Goal: Task Accomplishment & Management: Complete application form

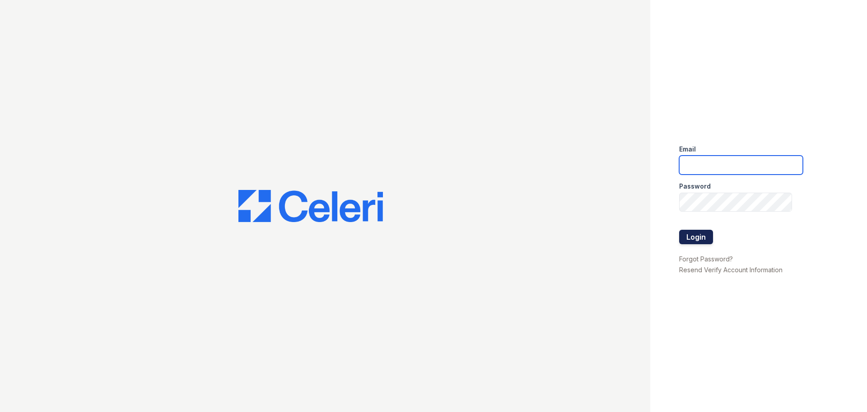
type input "[EMAIL_ADDRESS][DOMAIN_NAME]"
click at [694, 240] on button "Login" at bounding box center [696, 236] width 34 height 14
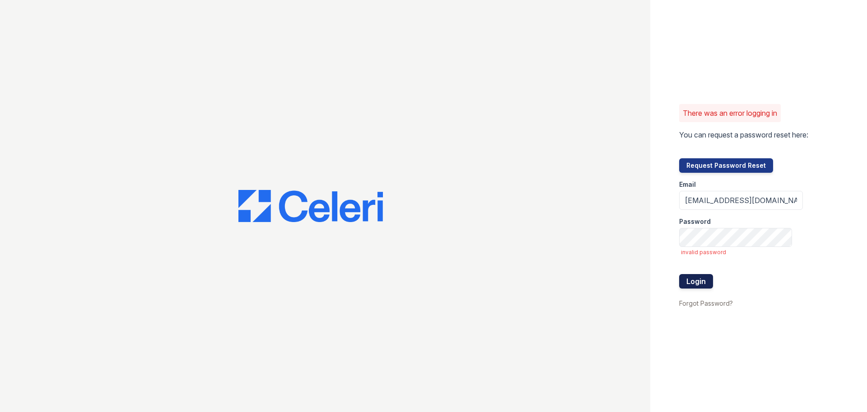
click at [701, 283] on button "Login" at bounding box center [696, 281] width 34 height 14
click at [628, 241] on div "There was an error logging in You can request a password reset here: Request Pa…" at bounding box center [433, 206] width 867 height 412
click at [679, 274] on button "Login" at bounding box center [696, 281] width 34 height 14
click at [698, 278] on button "Login" at bounding box center [696, 281] width 34 height 14
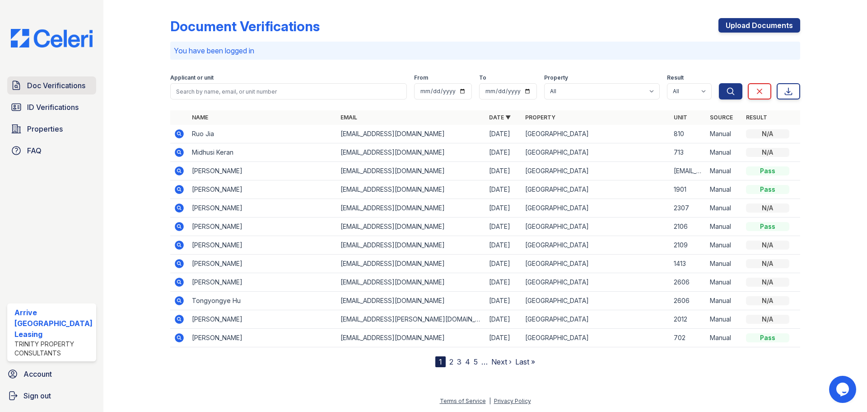
click at [84, 94] on link "Doc Verifications" at bounding box center [51, 85] width 89 height 18
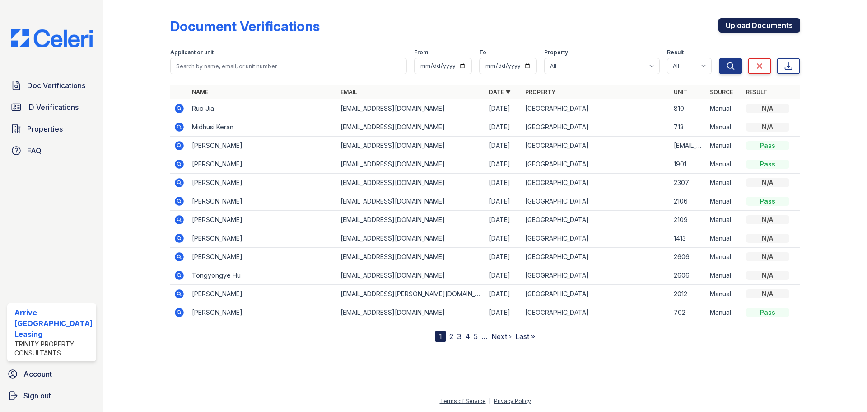
click at [762, 25] on link "Upload Documents" at bounding box center [760, 25] width 82 height 14
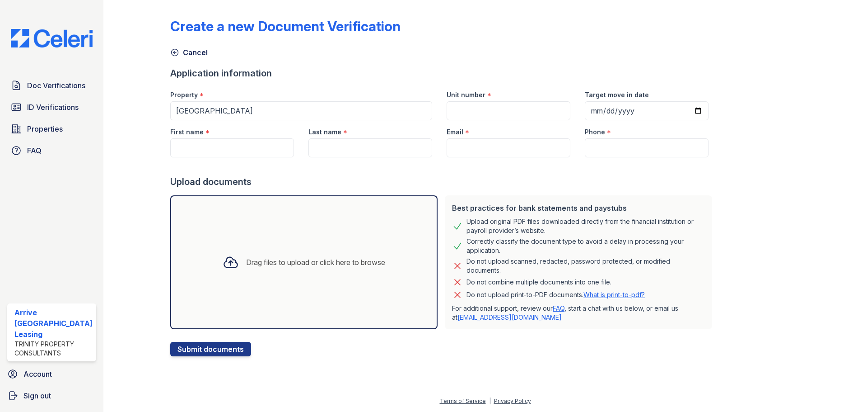
click at [253, 274] on div "Drag files to upload or click here to browse" at bounding box center [303, 262] width 177 height 31
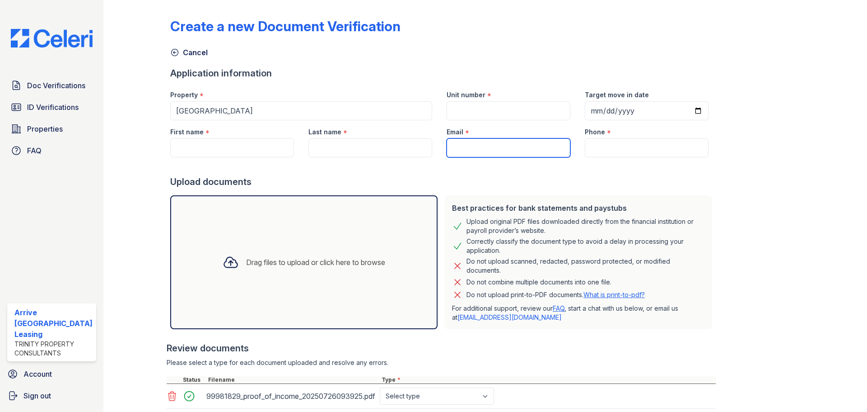
click at [500, 153] on input "Email" at bounding box center [509, 147] width 124 height 19
paste input "[EMAIL_ADDRESS][DOMAIN_NAME]"
type input "[EMAIL_ADDRESS][DOMAIN_NAME]"
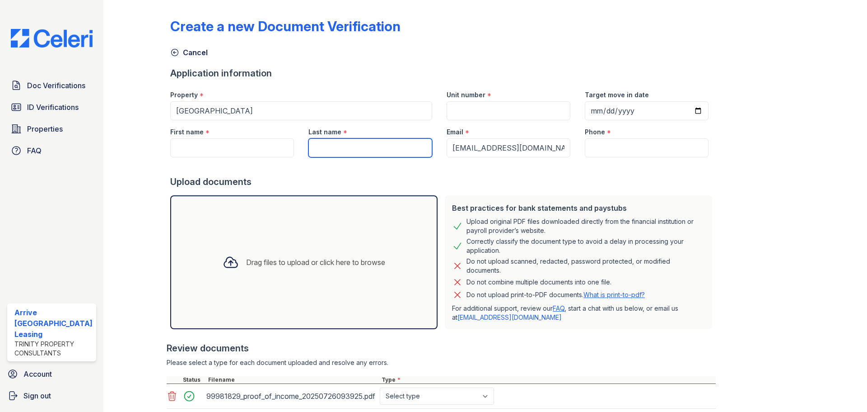
click at [362, 147] on input "Last name" at bounding box center [371, 147] width 124 height 19
type input "Xu"
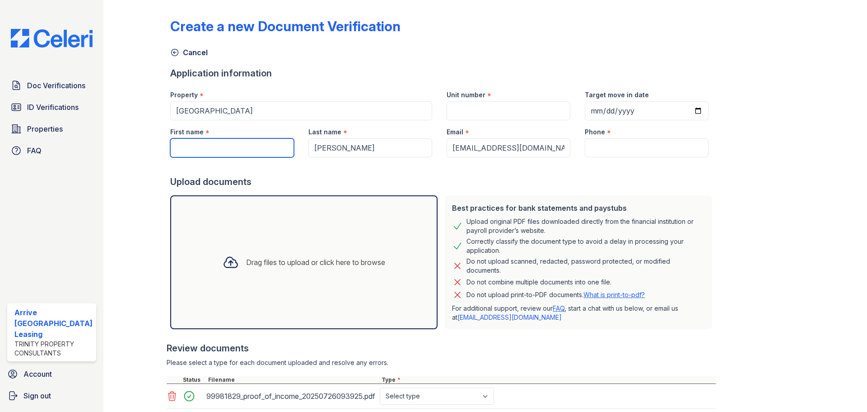
click at [266, 147] on input "First name" at bounding box center [232, 147] width 124 height 19
paste input "Xiaojing"
type input "Xiaojing"
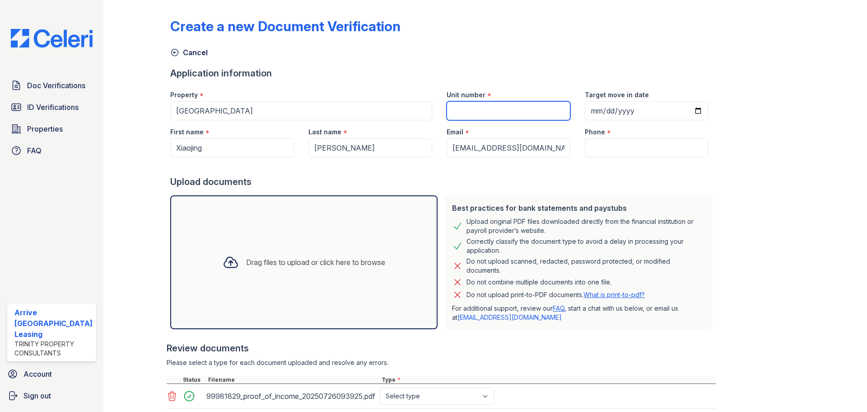
click at [490, 117] on input "Unit number" at bounding box center [509, 110] width 124 height 19
click at [607, 151] on input "Phone" at bounding box center [647, 147] width 124 height 19
paste input "(611) 282-0458"
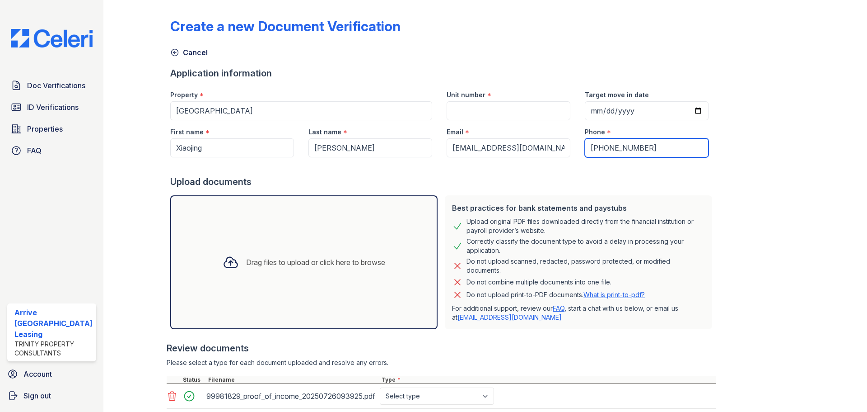
type input "(611) 282-0458"
click at [514, 108] on input "Unit number" at bounding box center [509, 110] width 124 height 19
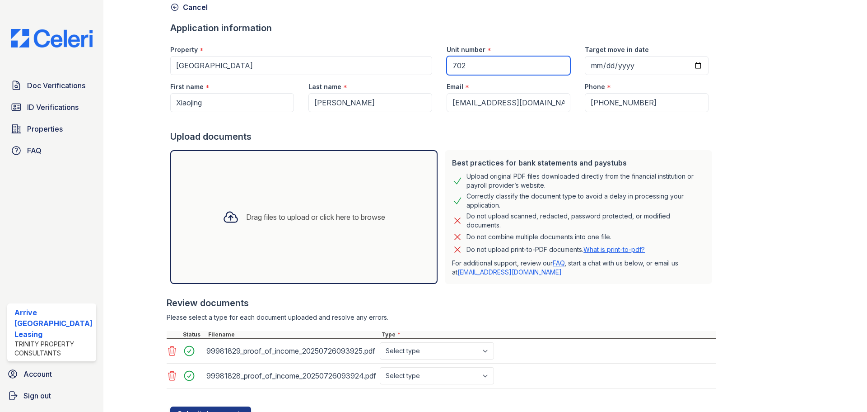
scroll to position [85, 0]
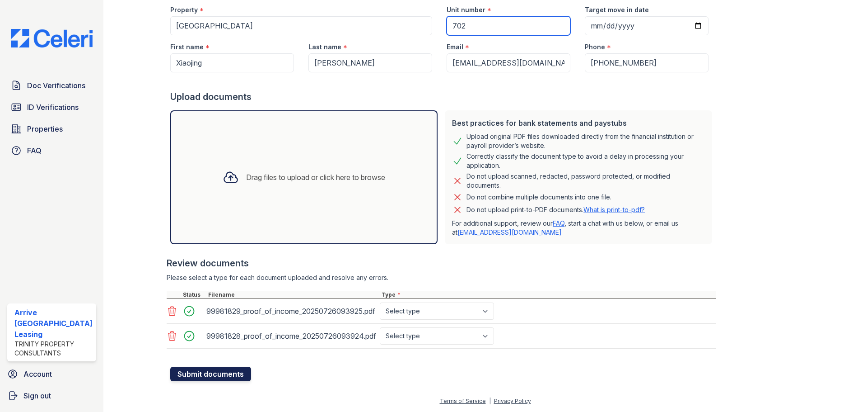
type input "702"
click at [228, 372] on button "Submit documents" at bounding box center [210, 373] width 81 height 14
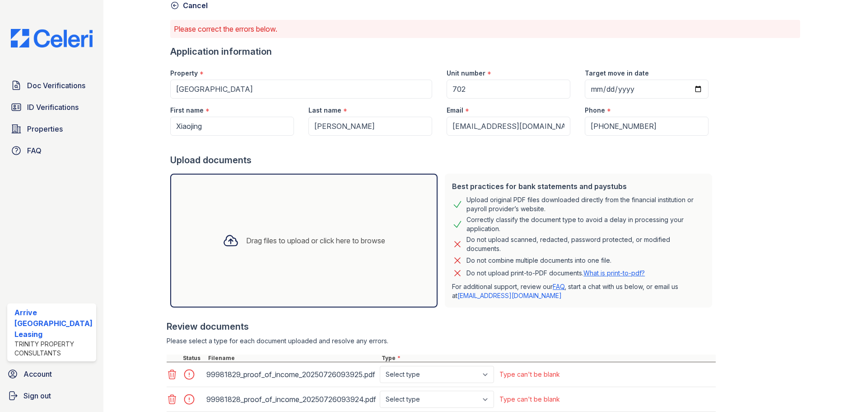
scroll to position [110, 0]
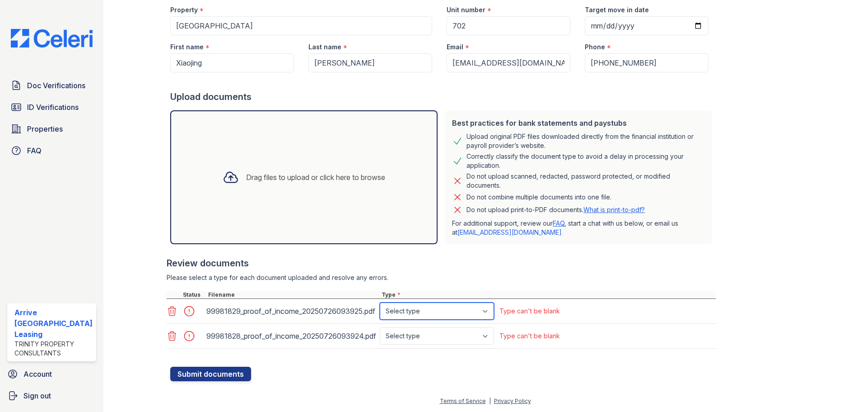
click at [396, 309] on select "Select type Paystub Bank Statement Offer Letter Tax Documents Benefit Award Let…" at bounding box center [437, 310] width 114 height 17
select select "other"
click at [380, 302] on select "Select type Paystub Bank Statement Offer Letter Tax Documents Benefit Award Let…" at bounding box center [437, 310] width 114 height 17
click at [423, 332] on select "Select type Paystub Bank Statement Offer Letter Tax Documents Benefit Award Let…" at bounding box center [437, 335] width 114 height 17
select select "other"
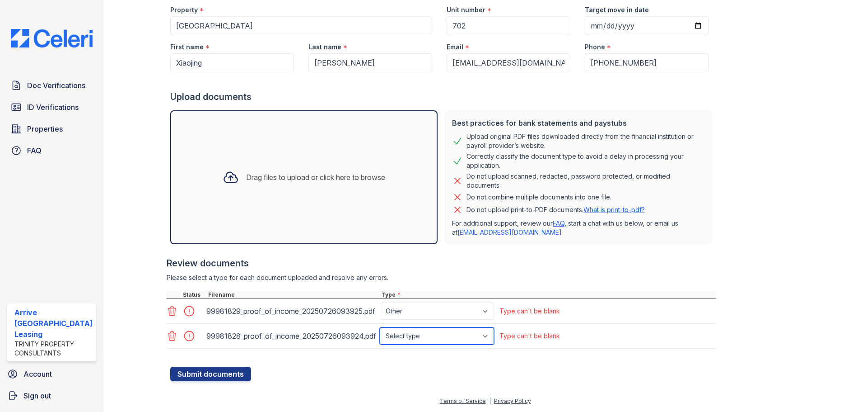
click at [380, 327] on select "Select type Paystub Bank Statement Offer Letter Tax Documents Benefit Award Let…" at bounding box center [437, 335] width 114 height 17
click at [232, 374] on button "Submit documents" at bounding box center [210, 373] width 81 height 14
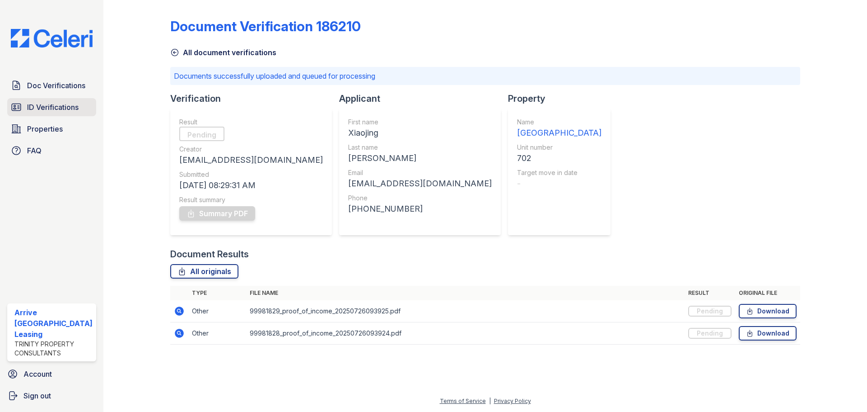
click at [84, 104] on link "ID Verifications" at bounding box center [51, 107] width 89 height 18
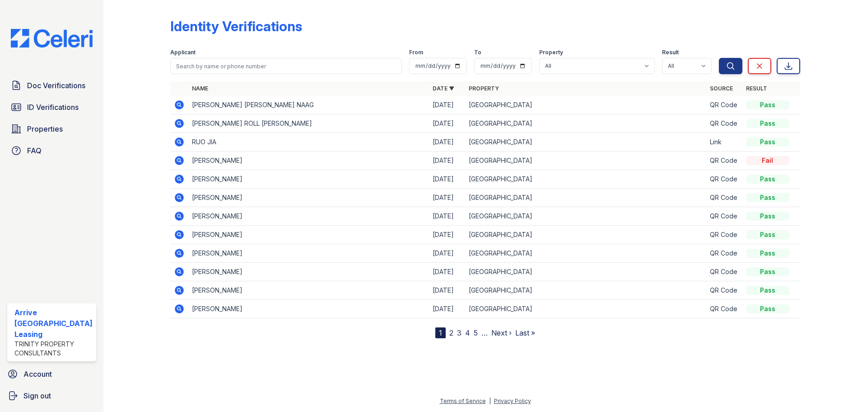
click at [83, 89] on span "Doc Verifications" at bounding box center [56, 85] width 58 height 11
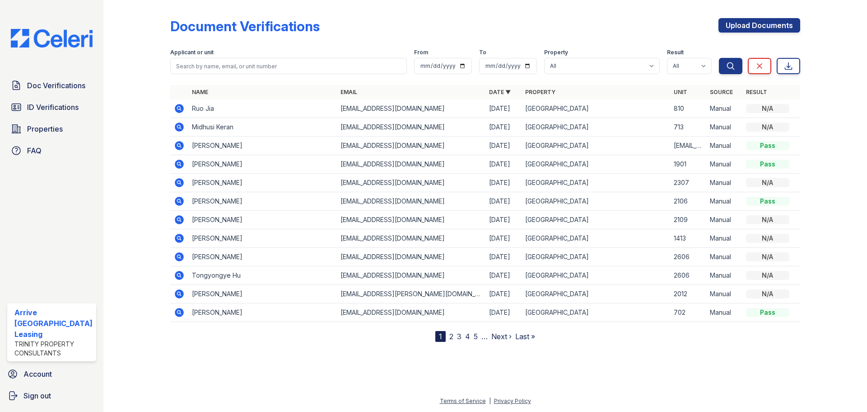
click at [63, 95] on div "Doc Verifications ID Verifications Properties FAQ" at bounding box center [52, 117] width 96 height 83
click at [64, 88] on span "Doc Verifications" at bounding box center [56, 85] width 58 height 11
click at [181, 110] on icon at bounding box center [179, 108] width 11 height 11
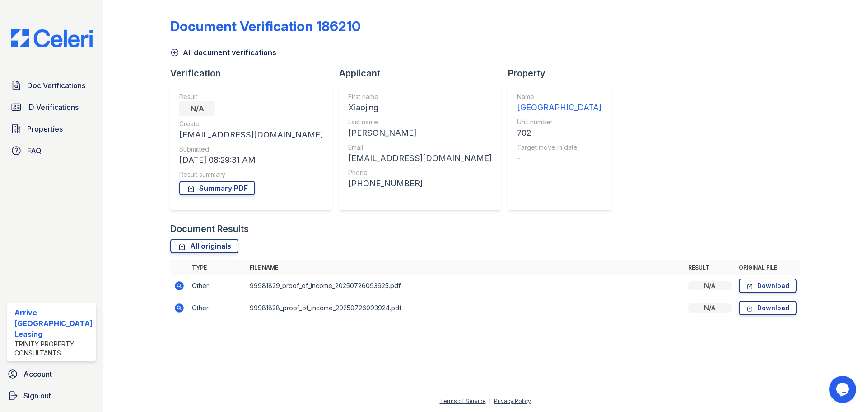
click at [207, 196] on div "Summary PDF" at bounding box center [251, 188] width 144 height 18
click at [212, 189] on link "Summary PDF" at bounding box center [217, 188] width 76 height 14
click at [212, 186] on link "Summary PDF" at bounding box center [217, 188] width 76 height 14
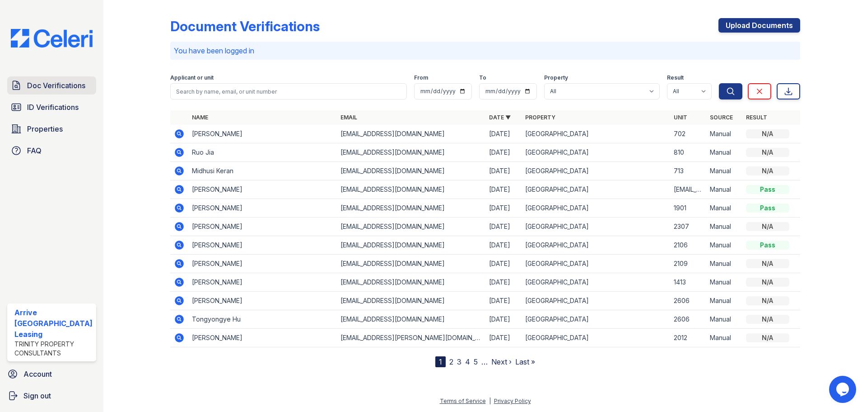
click at [64, 82] on span "Doc Verifications" at bounding box center [56, 85] width 58 height 11
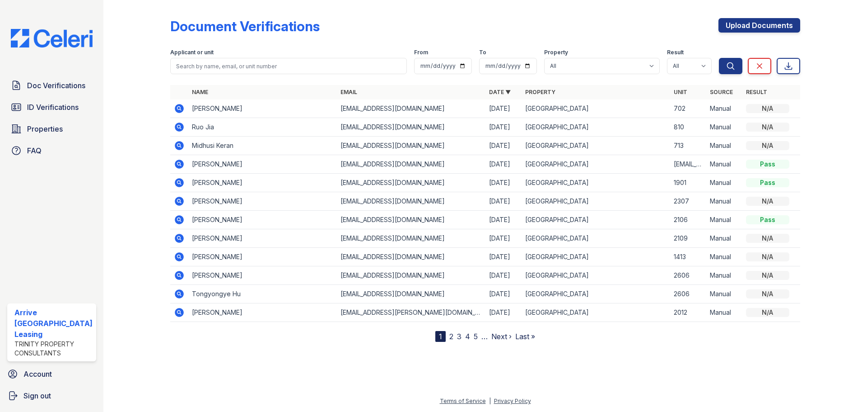
click at [351, 371] on div at bounding box center [485, 375] width 735 height 39
click at [243, 376] on div at bounding box center [485, 375] width 735 height 39
click at [80, 84] on span "Doc Verifications" at bounding box center [56, 85] width 58 height 11
